Goal: Find specific page/section: Find specific page/section

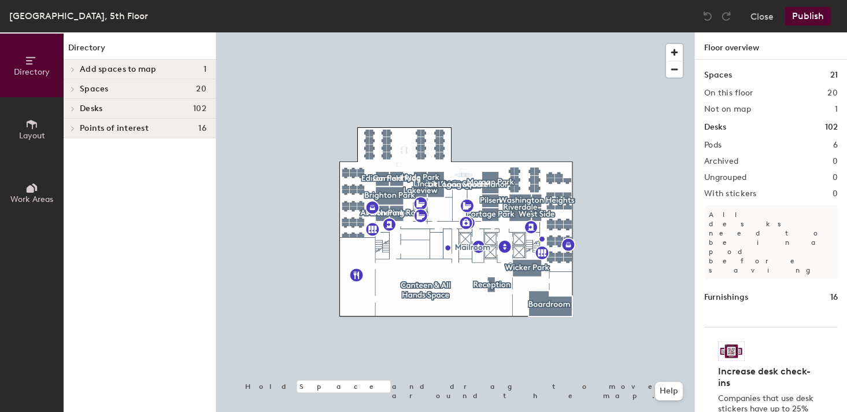
click at [72, 89] on icon at bounding box center [73, 89] width 5 height 6
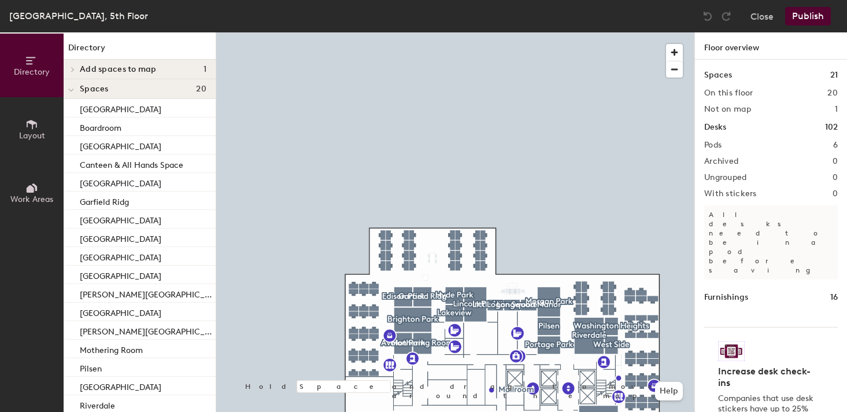
click at [86, 23] on div "[GEOGRAPHIC_DATA], 5th Floor" at bounding box center [78, 16] width 139 height 14
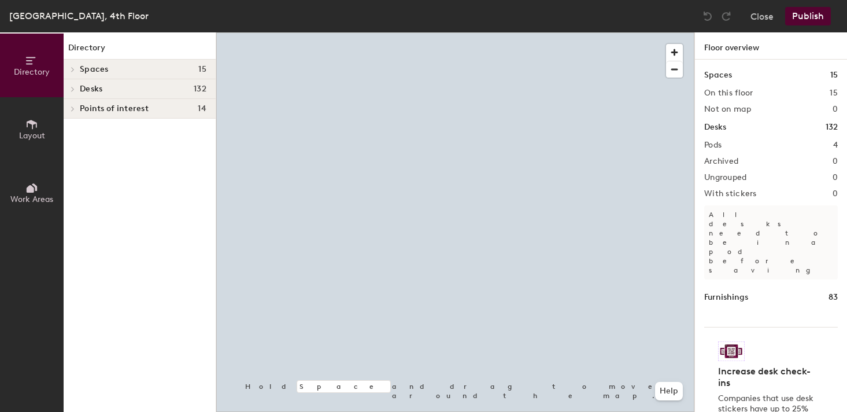
click at [73, 68] on icon at bounding box center [73, 69] width 2 height 5
